Goal: Task Accomplishment & Management: Complete application form

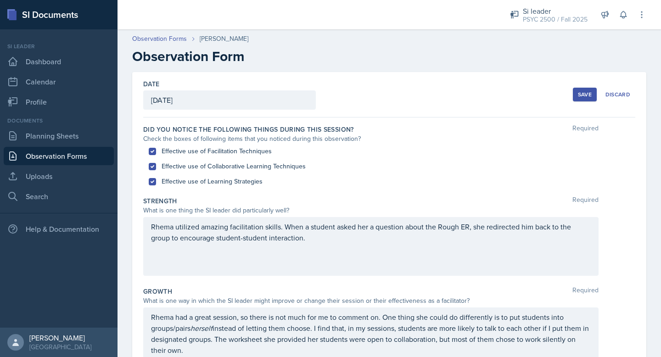
scroll to position [227, 0]
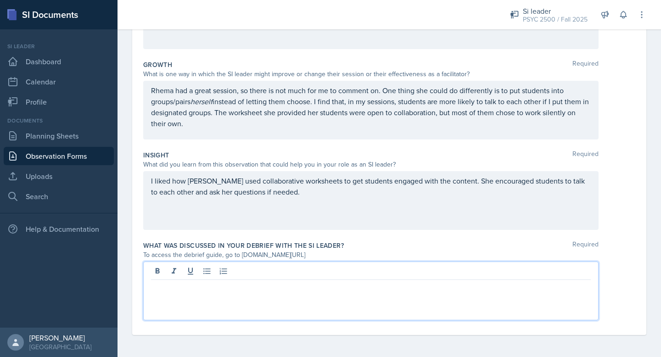
click at [228, 303] on div at bounding box center [371, 291] width 456 height 59
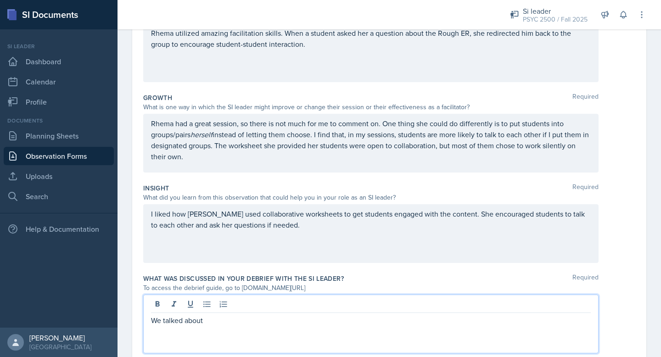
scroll to position [210, 0]
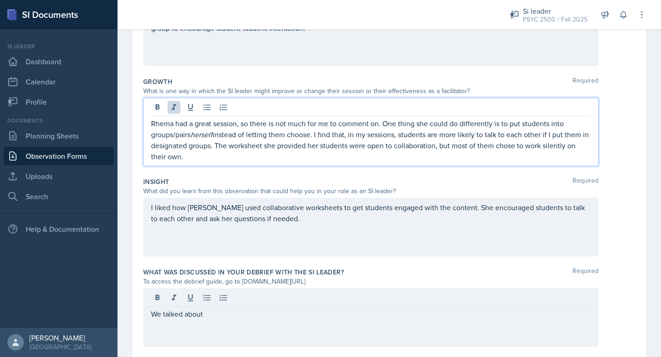
click at [204, 134] on em "herself" at bounding box center [202, 135] width 22 height 10
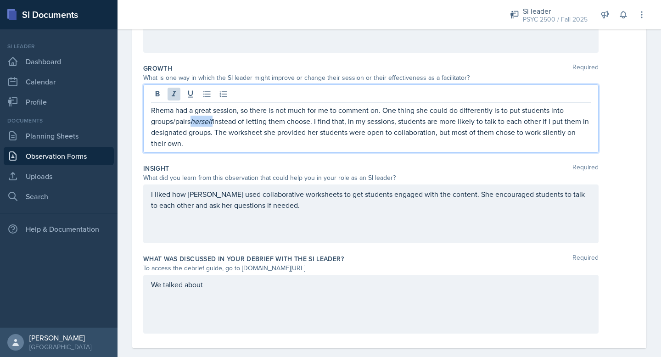
scroll to position [237, 0]
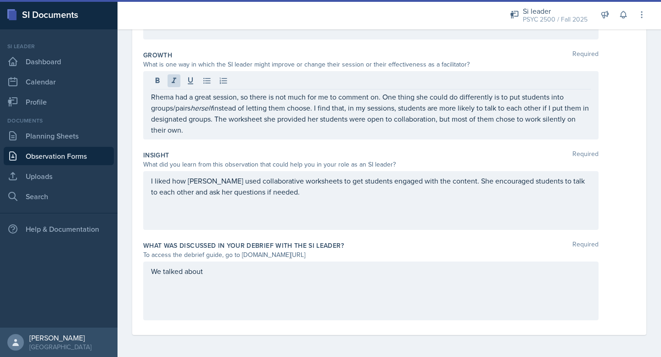
click at [224, 283] on div "We talked about" at bounding box center [371, 291] width 456 height 59
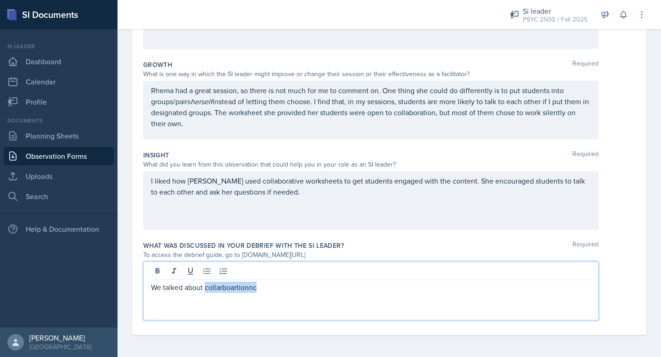
click at [230, 287] on p "We talked about collarboartionnc" at bounding box center [371, 287] width 440 height 11
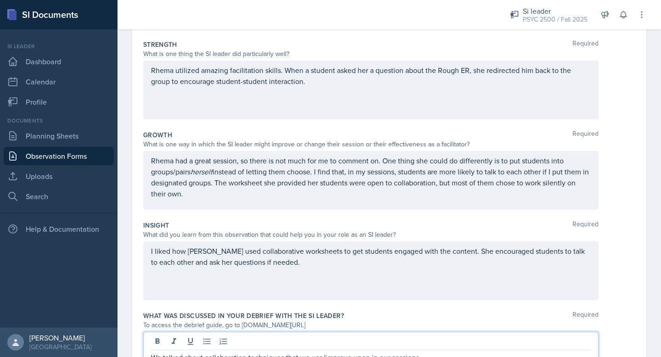
scroll to position [0, 0]
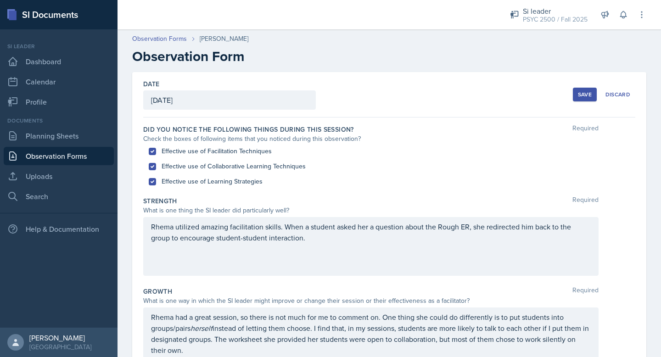
click at [594, 96] on button "Save" at bounding box center [585, 95] width 24 height 14
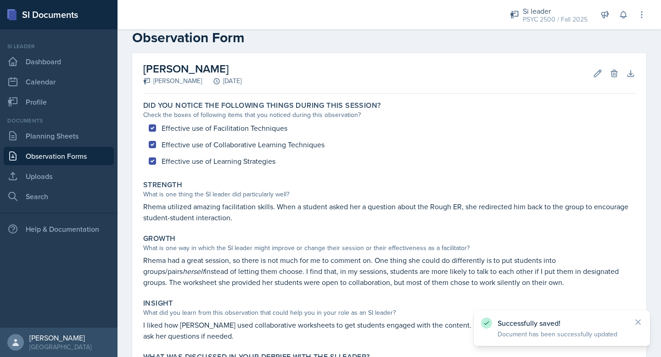
scroll to position [109, 0]
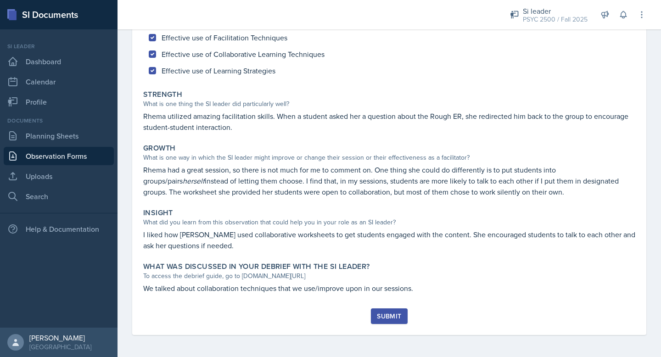
click at [392, 316] on div "Submit" at bounding box center [389, 316] width 24 height 7
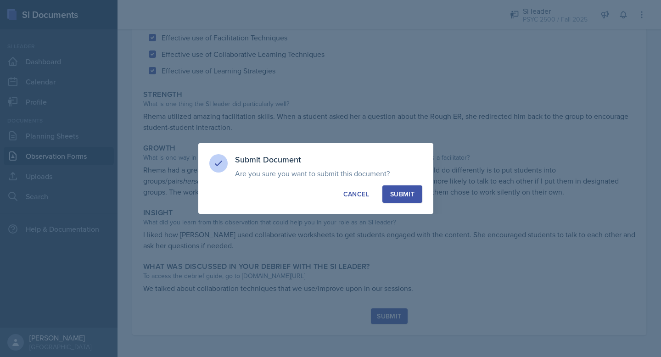
click at [406, 188] on button "Submit" at bounding box center [403, 194] width 40 height 17
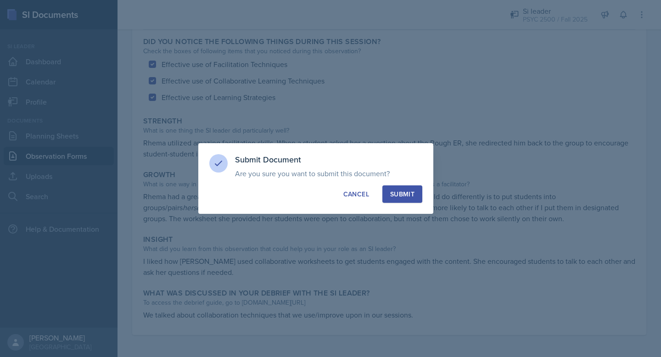
scroll to position [83, 0]
